Goal: Register for event/course

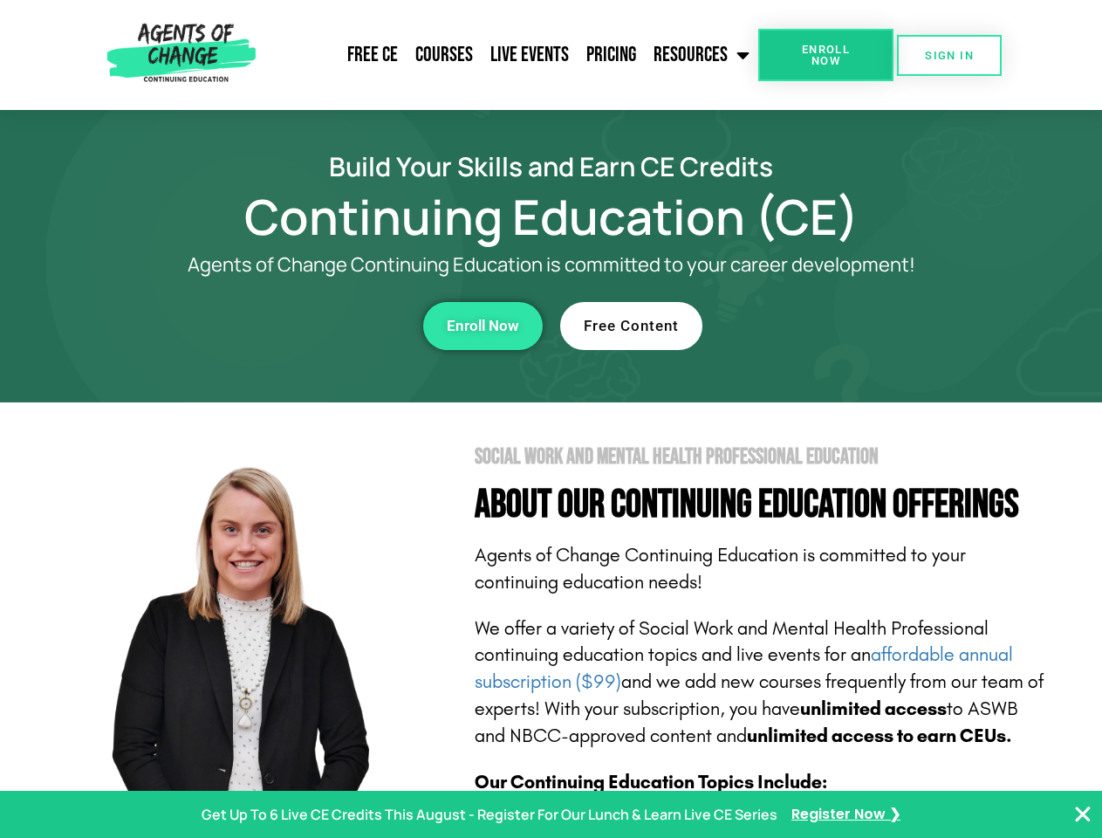
click at [551, 419] on section "Social Work and Mental Health Professional Education About Our Continuing Educa…" at bounding box center [551, 768] width 1102 height 733
click at [825, 55] on span "Enroll Now" at bounding box center [825, 55] width 79 height 23
click at [949, 55] on span "SIGN IN" at bounding box center [949, 55] width 49 height 11
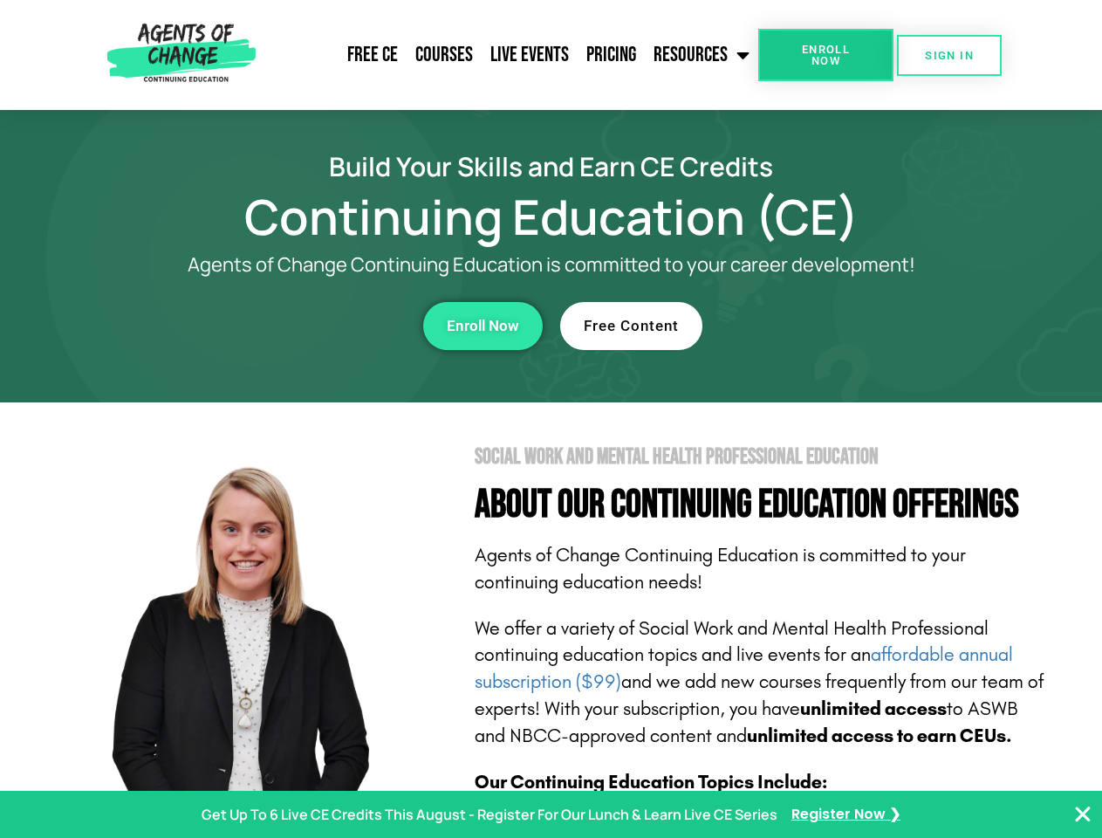
click at [303, 325] on div "Enroll Now" at bounding box center [303, 326] width 480 height 48
click at [483, 325] on span "Enroll Now" at bounding box center [483, 325] width 72 height 15
click at [800, 325] on div "Free Content" at bounding box center [800, 326] width 480 height 48
